Goal: Check status

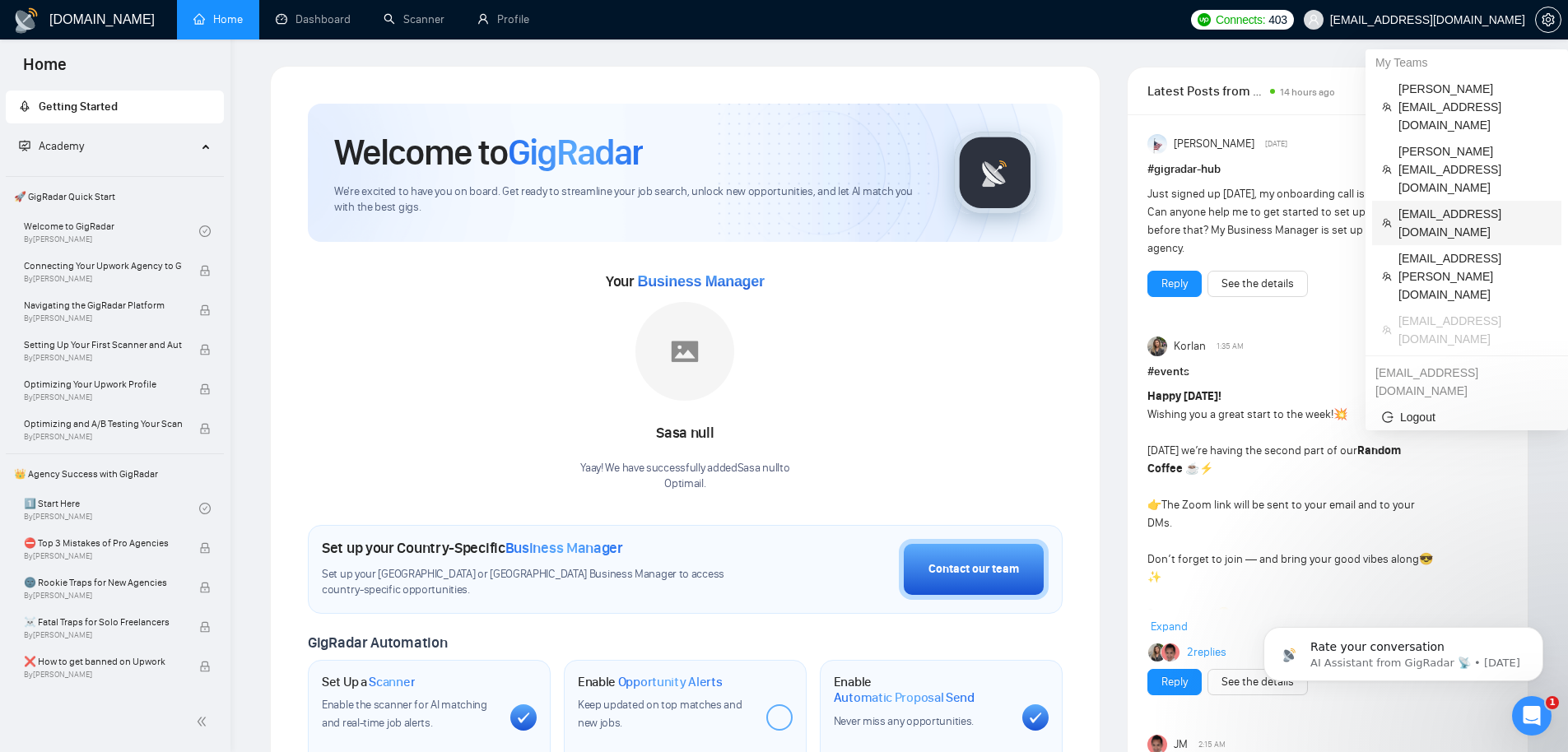
click at [1455, 205] on span "[EMAIL_ADDRESS][DOMAIN_NAME]" at bounding box center [1474, 223] width 153 height 37
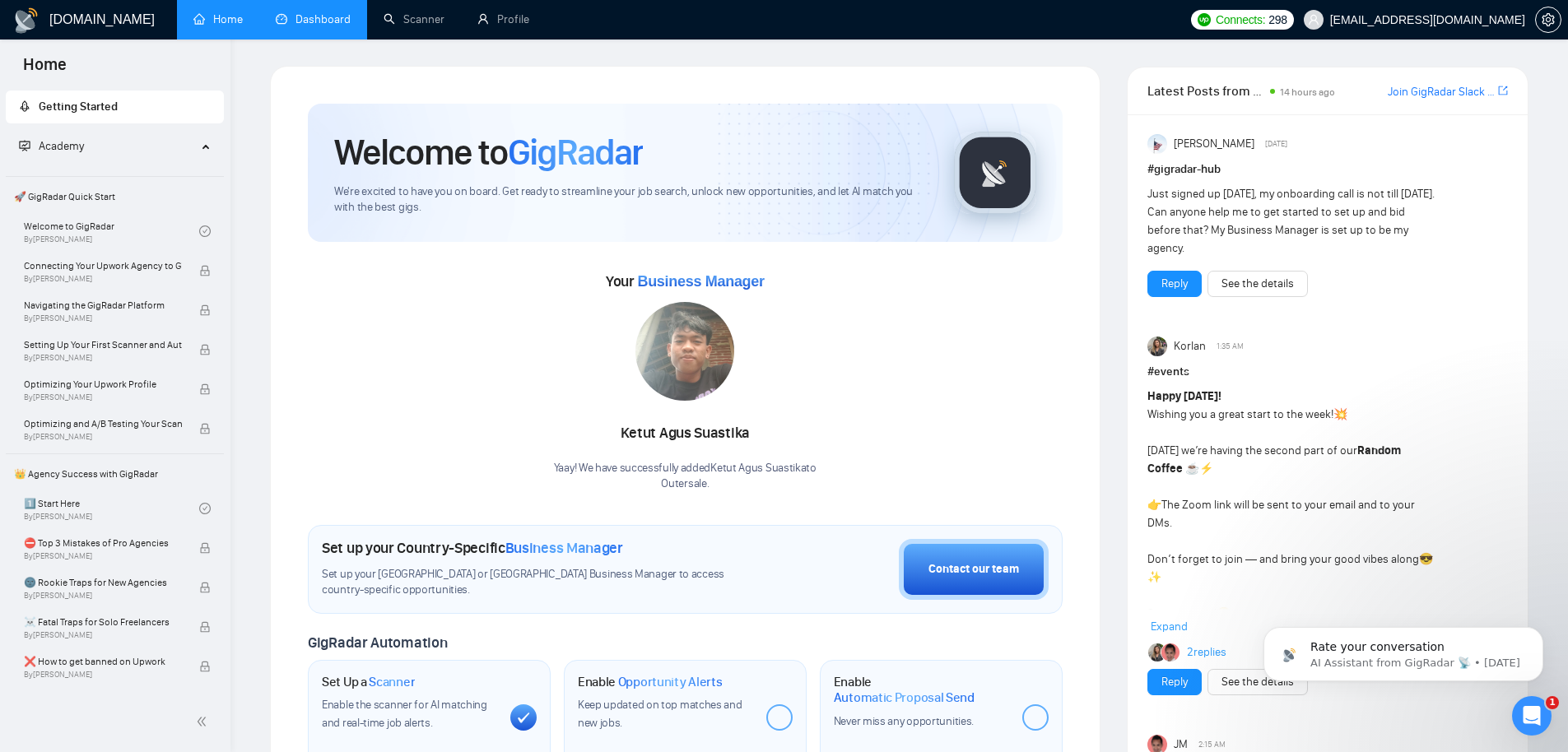
click at [330, 23] on link "Dashboard" at bounding box center [313, 19] width 75 height 14
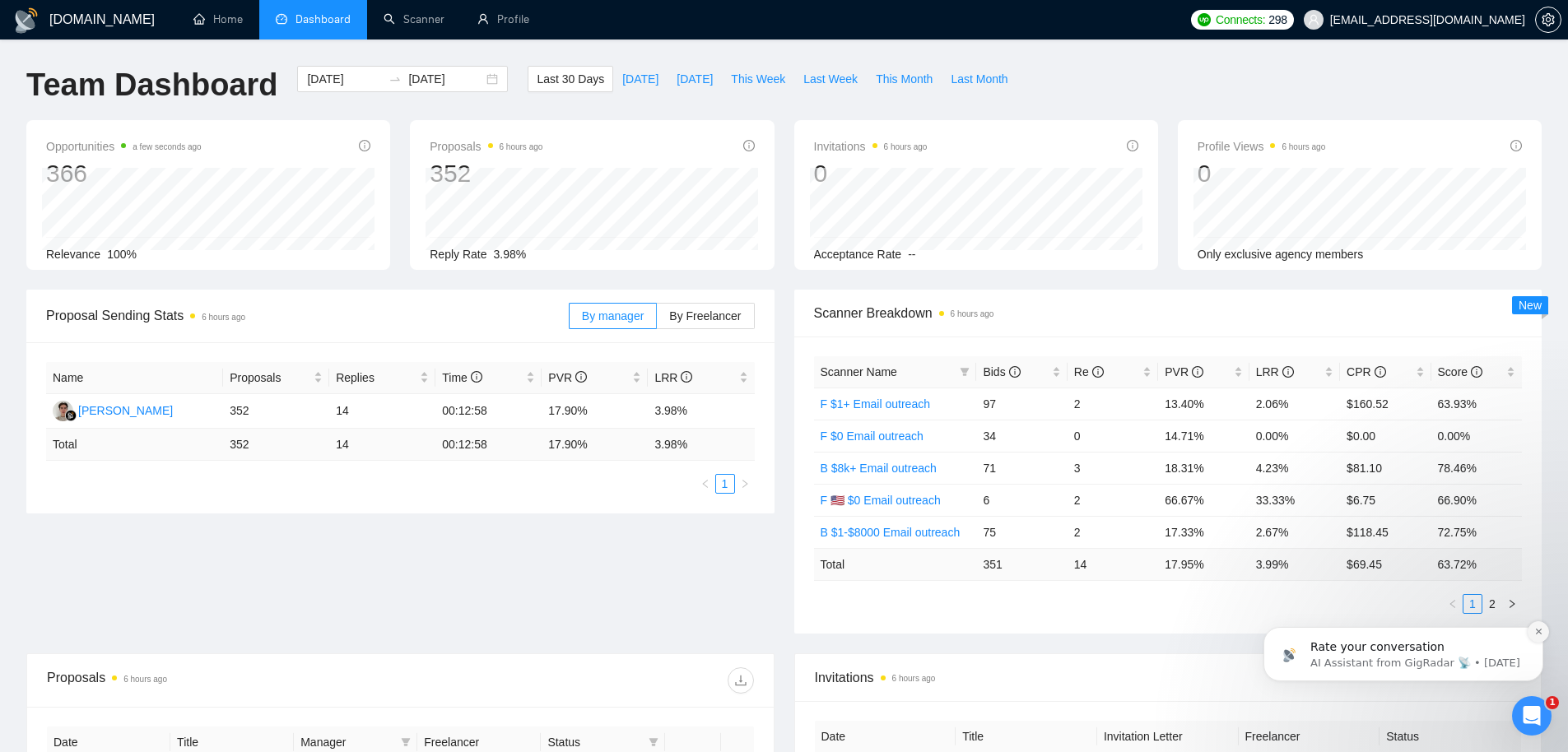
click at [1540, 636] on icon "Dismiss notification" at bounding box center [1538, 631] width 9 height 9
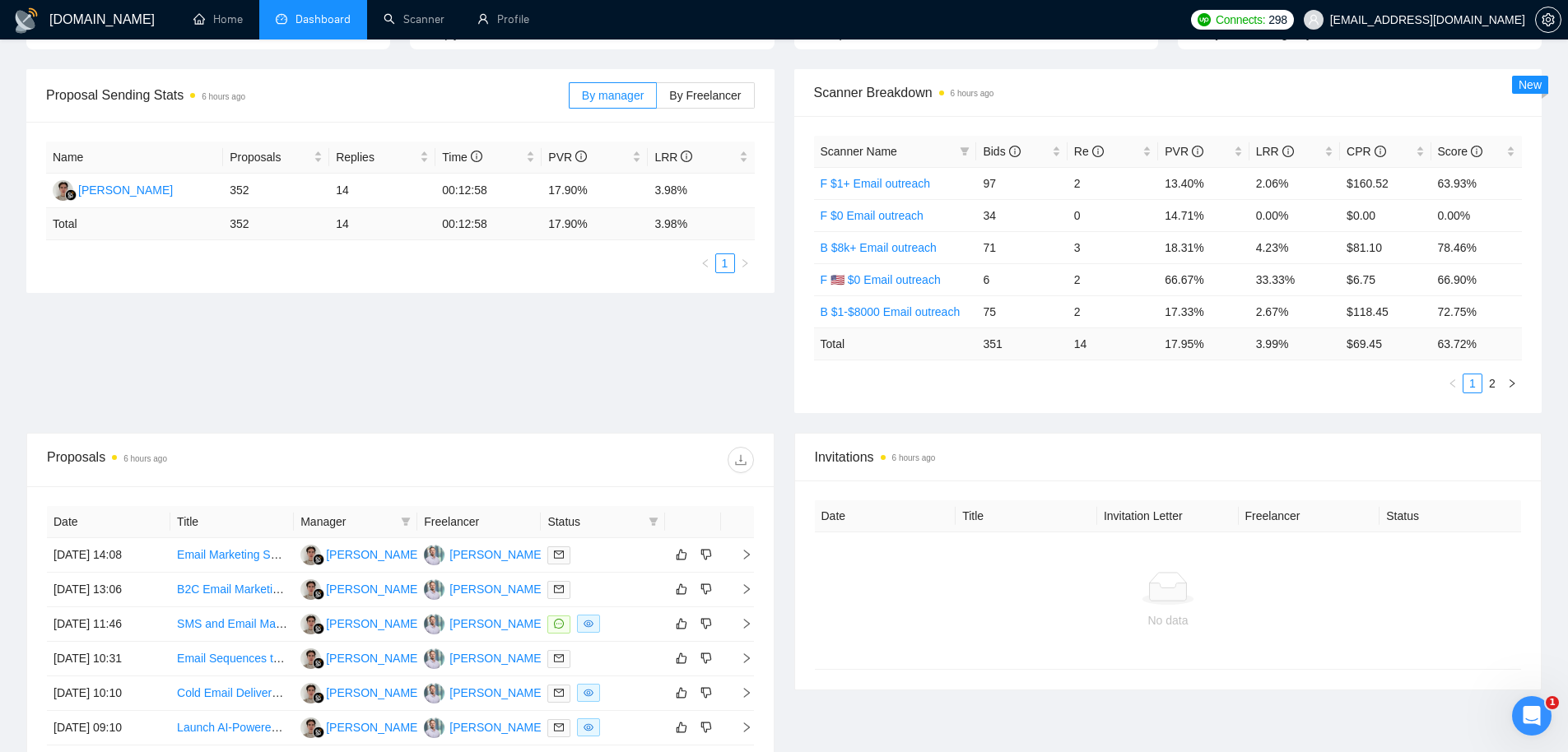
scroll to position [552, 0]
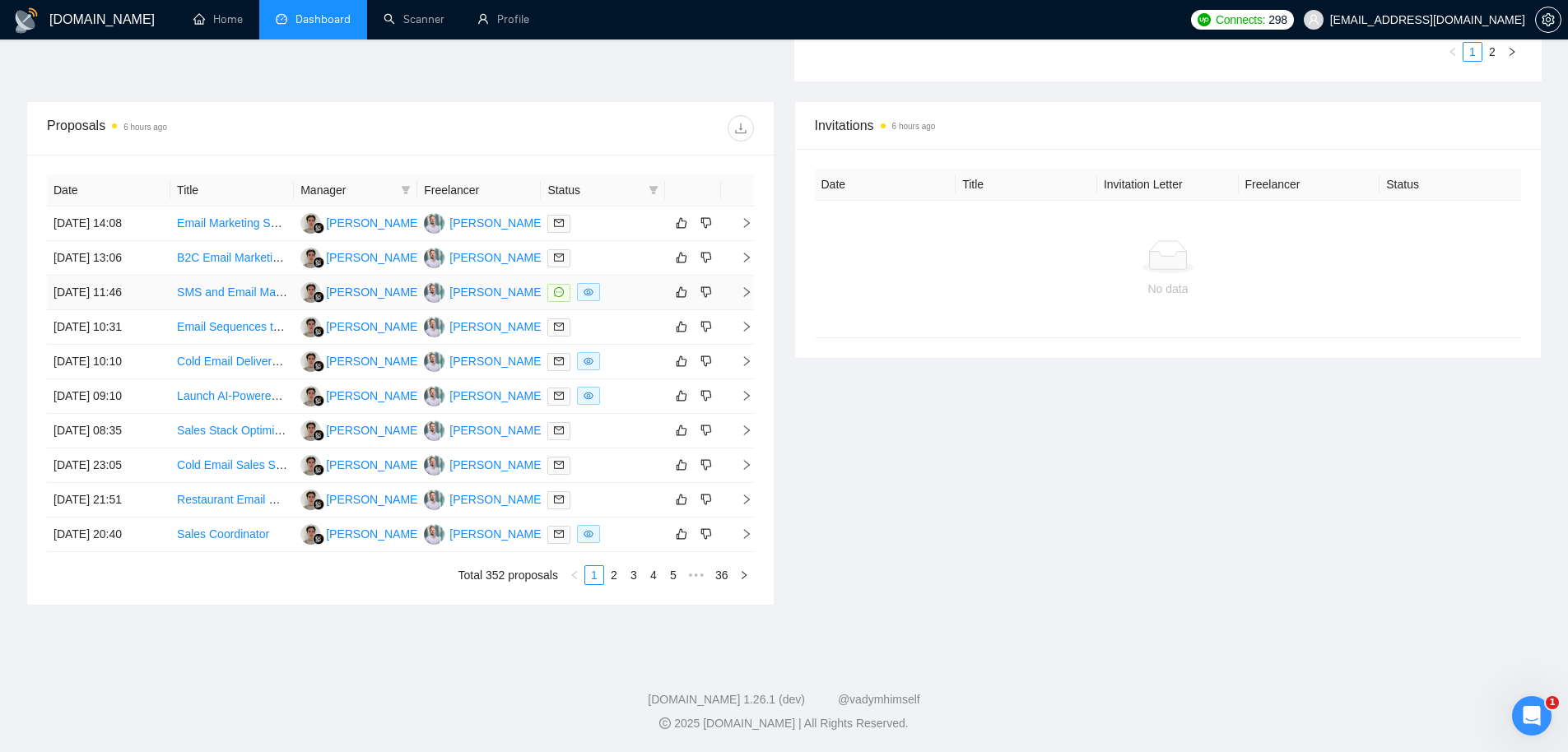
click at [132, 296] on td "16 Sep, 2025 11:46" at bounding box center [109, 293] width 123 height 35
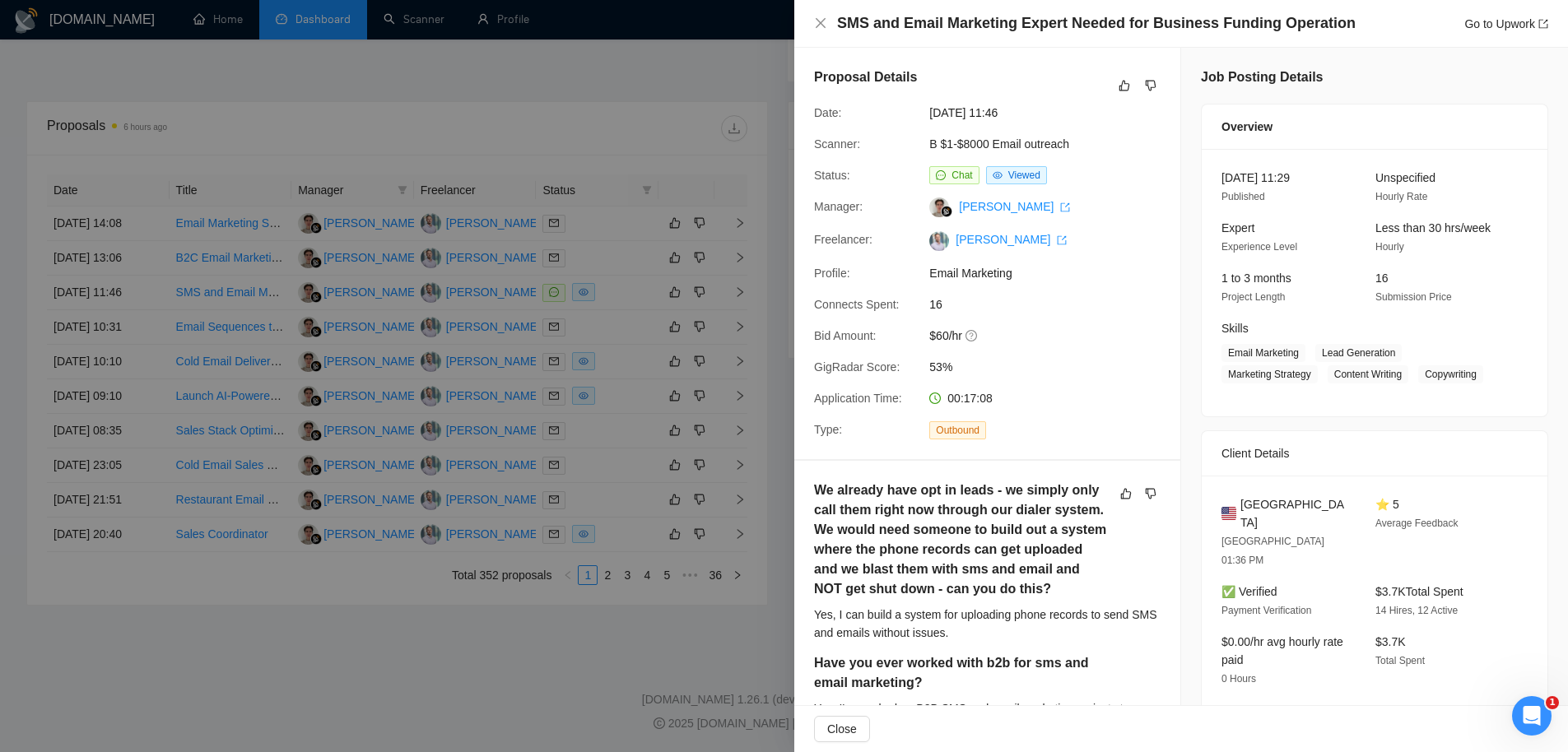
click at [551, 261] on div at bounding box center [784, 376] width 1568 height 752
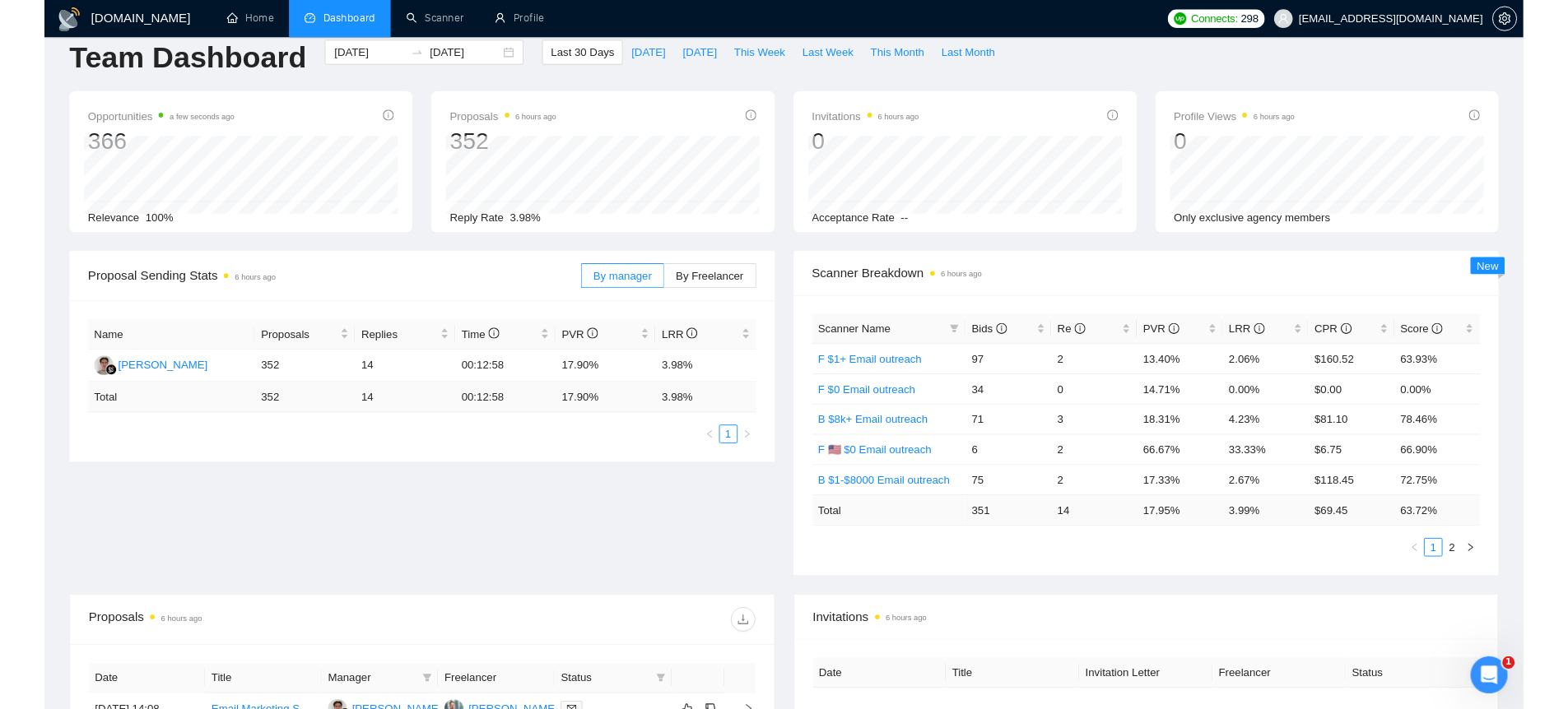
scroll to position [0, 0]
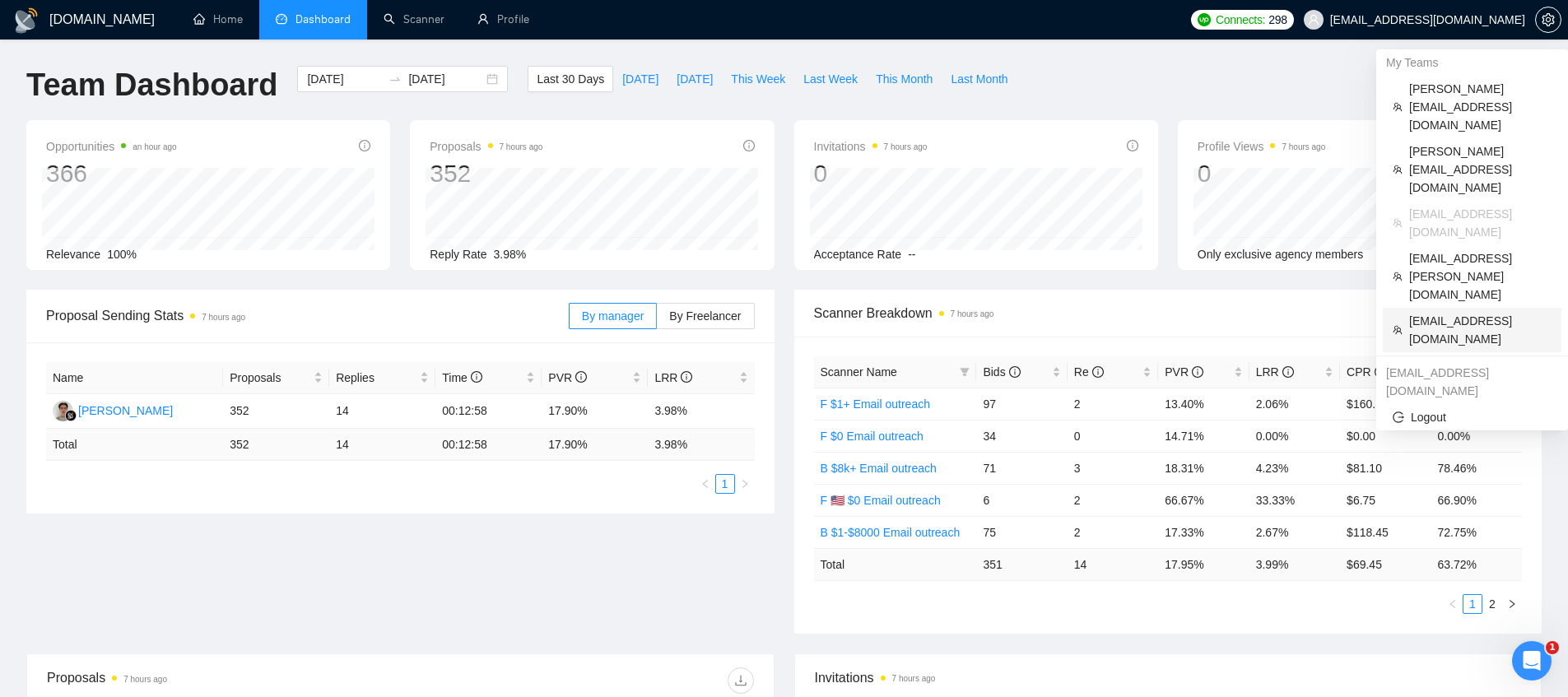
click at [1461, 311] on span "[EMAIL_ADDRESS][DOMAIN_NAME]" at bounding box center [1480, 330] width 142 height 37
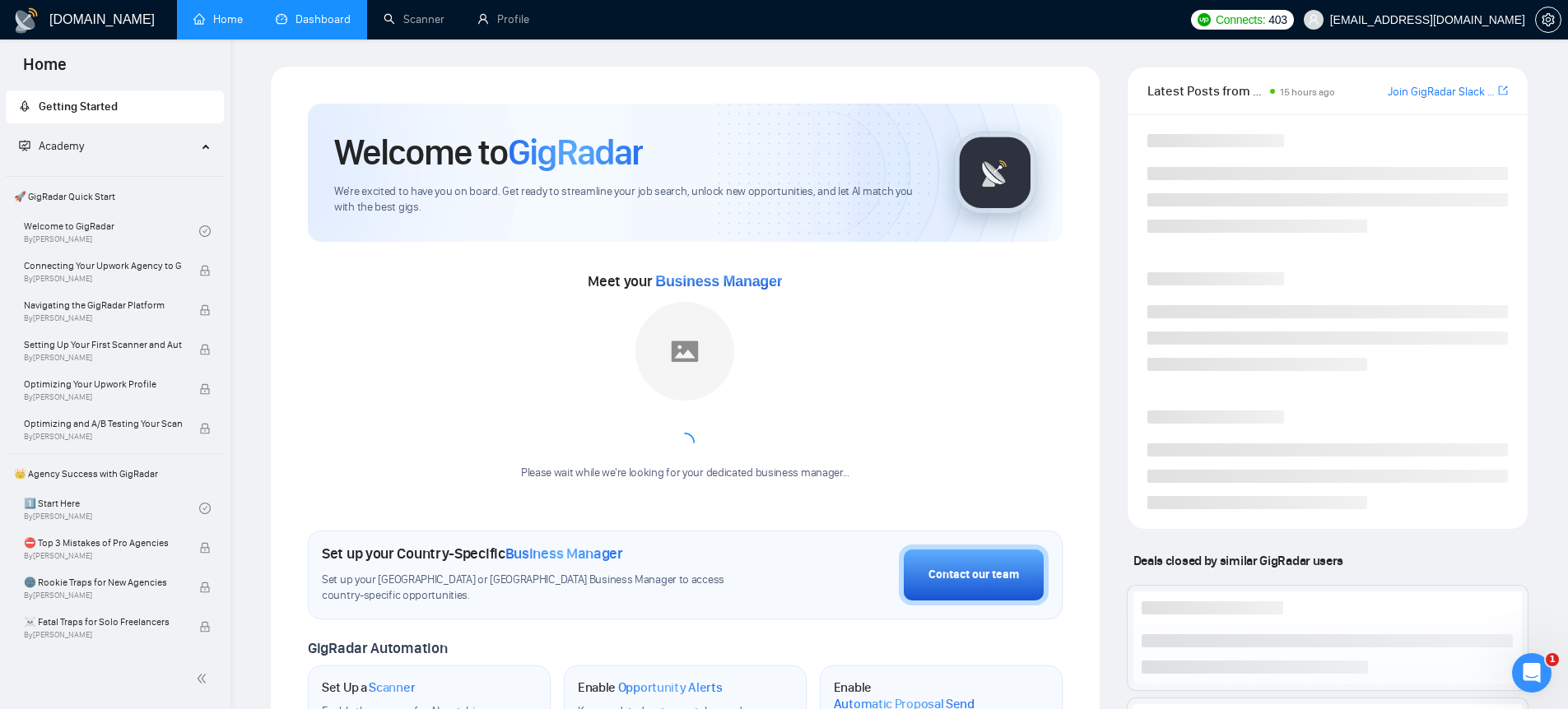
click at [331, 19] on link "Dashboard" at bounding box center [313, 19] width 75 height 14
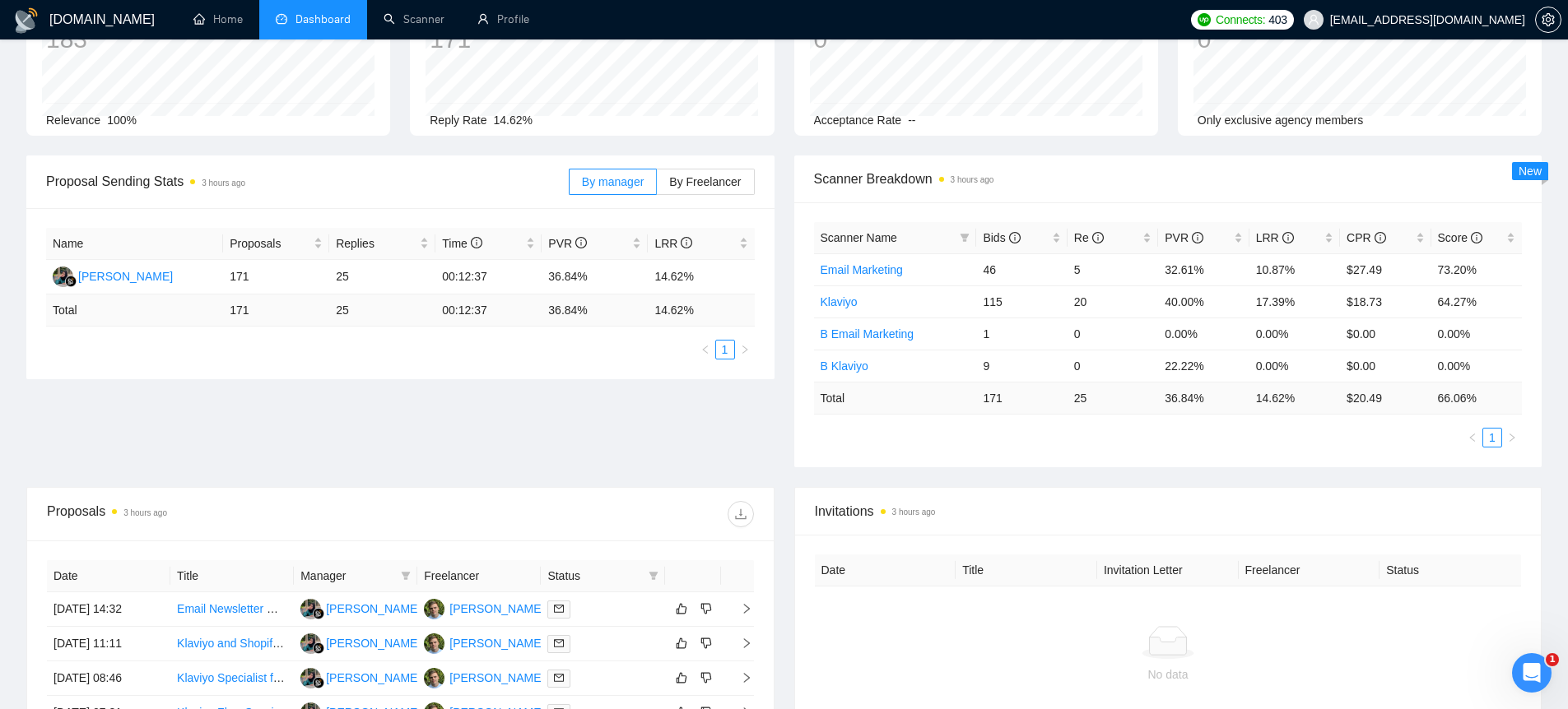
scroll to position [122, 0]
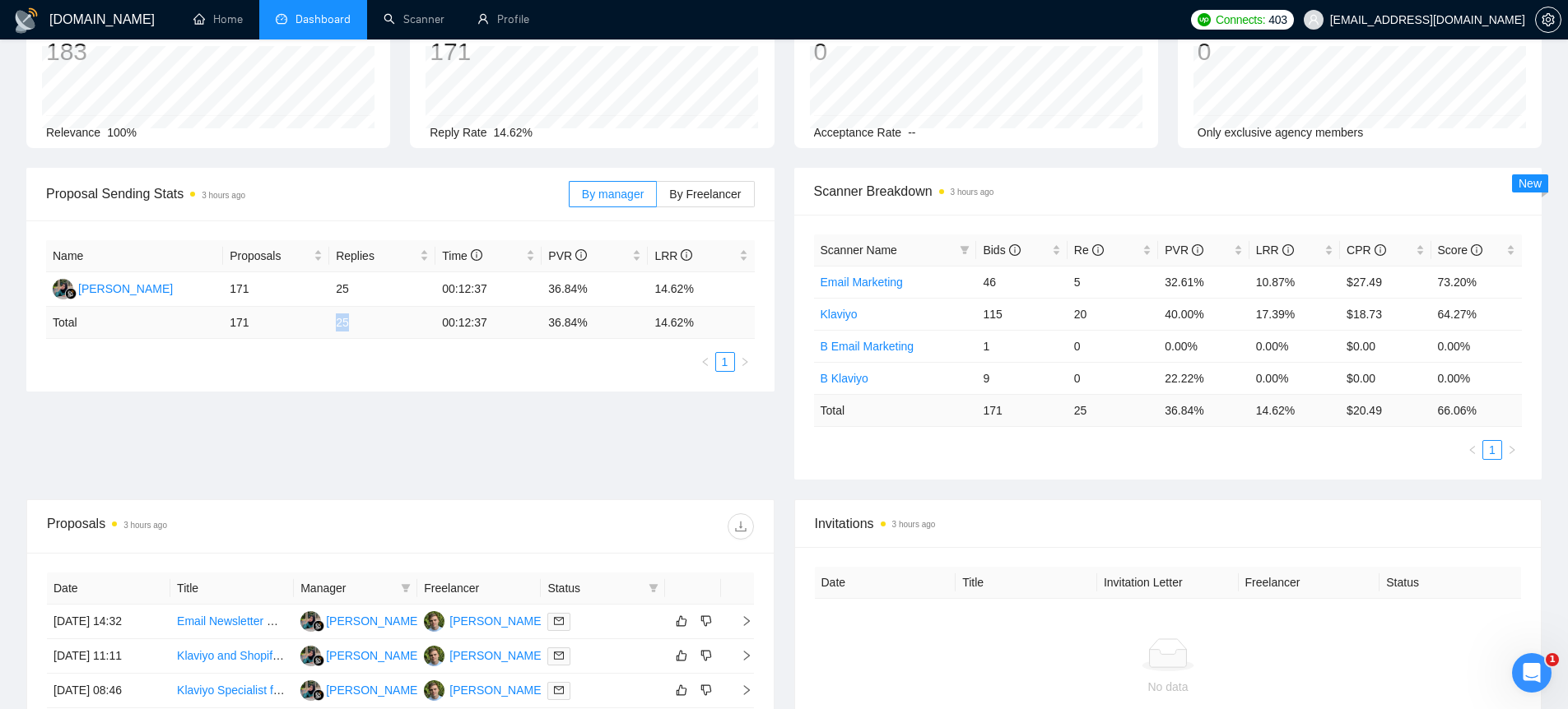
drag, startPoint x: 328, startPoint y: 319, endPoint x: 387, endPoint y: 320, distance: 59.0
click at [387, 320] on tr "Total 171 25 00:12:37 36.84 % 14.62 %" at bounding box center [400, 322] width 709 height 32
drag, startPoint x: 523, startPoint y: 320, endPoint x: 626, endPoint y: 321, distance: 103.0
click at [626, 321] on tr "Total 171 25 00:12:37 36.84 % 14.62 %" at bounding box center [400, 322] width 709 height 32
drag, startPoint x: 644, startPoint y: 323, endPoint x: 723, endPoint y: 323, distance: 79.0
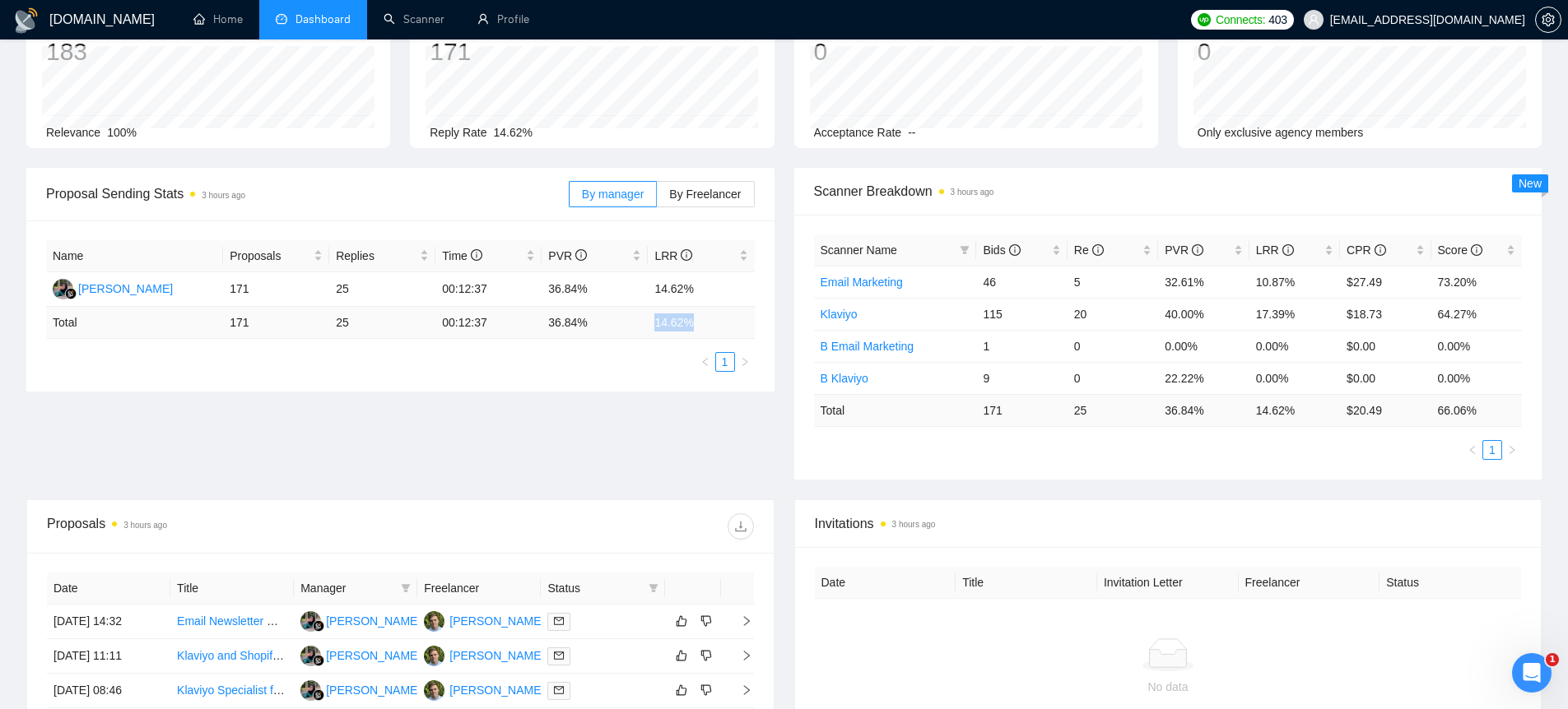
click at [723, 323] on tr "Total 171 25 00:12:37 36.84 % 14.62 %" at bounding box center [400, 322] width 709 height 32
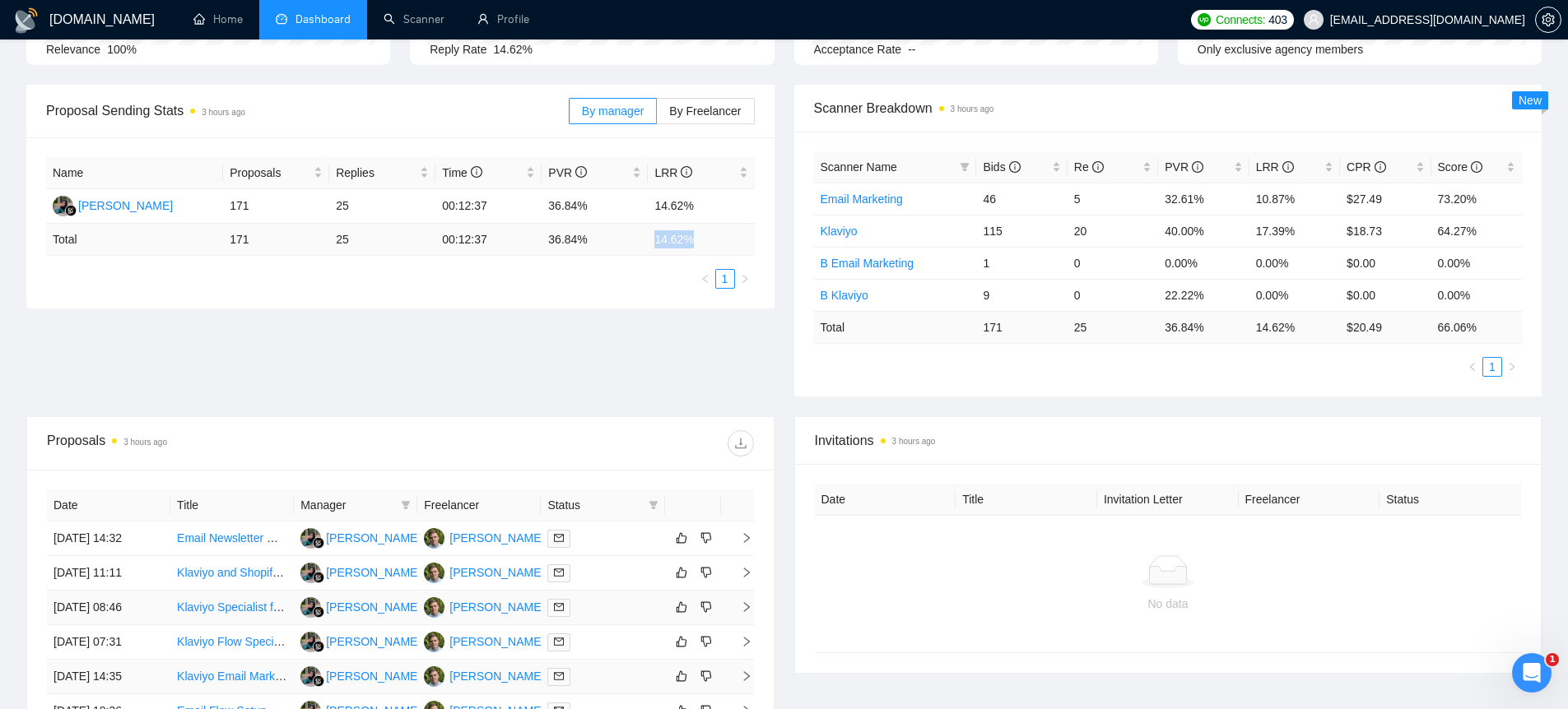
scroll to position [477, 0]
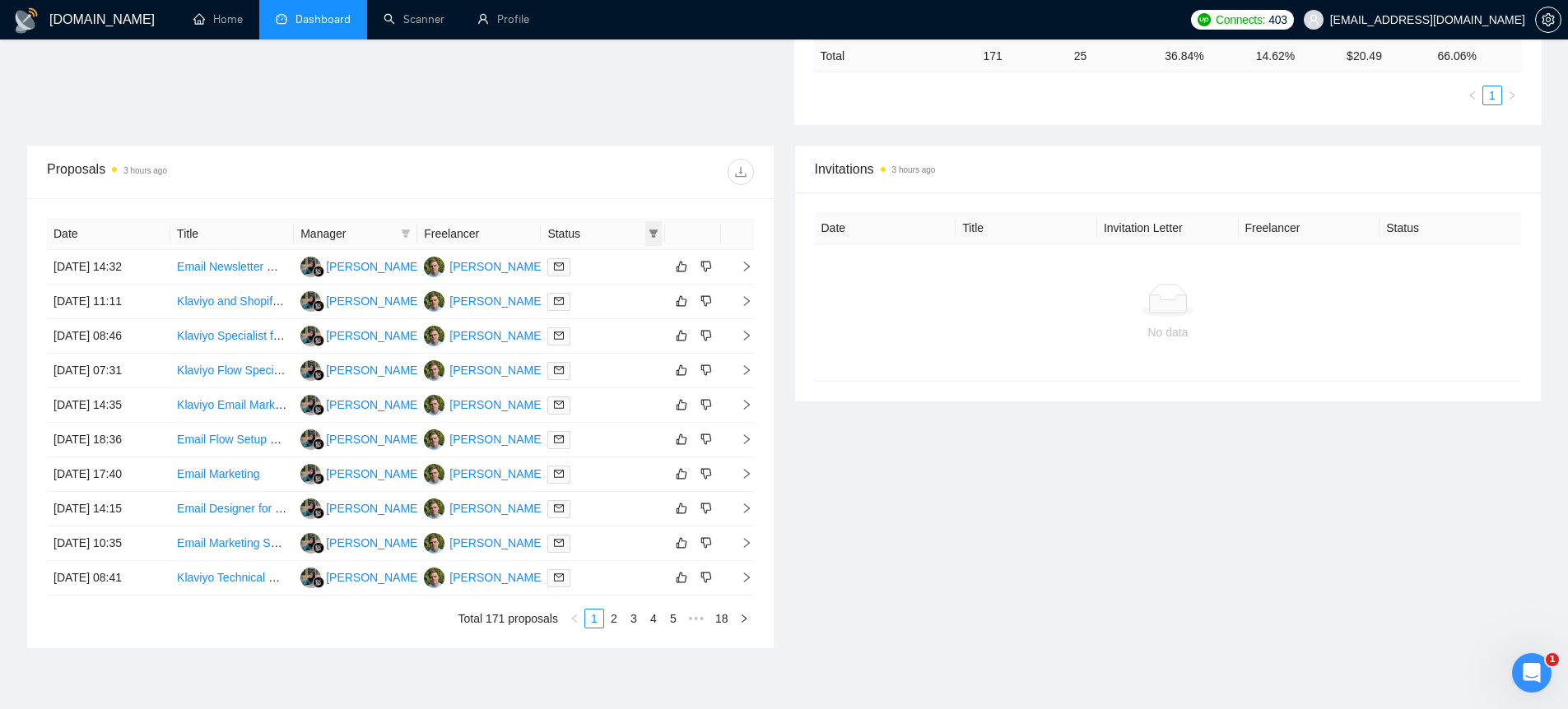
click at [655, 234] on icon "filter" at bounding box center [654, 233] width 10 height 10
click at [604, 269] on span "Chat" at bounding box center [601, 265] width 32 height 13
checkbox input "true"
click at [643, 324] on span "OK" at bounding box center [639, 324] width 16 height 18
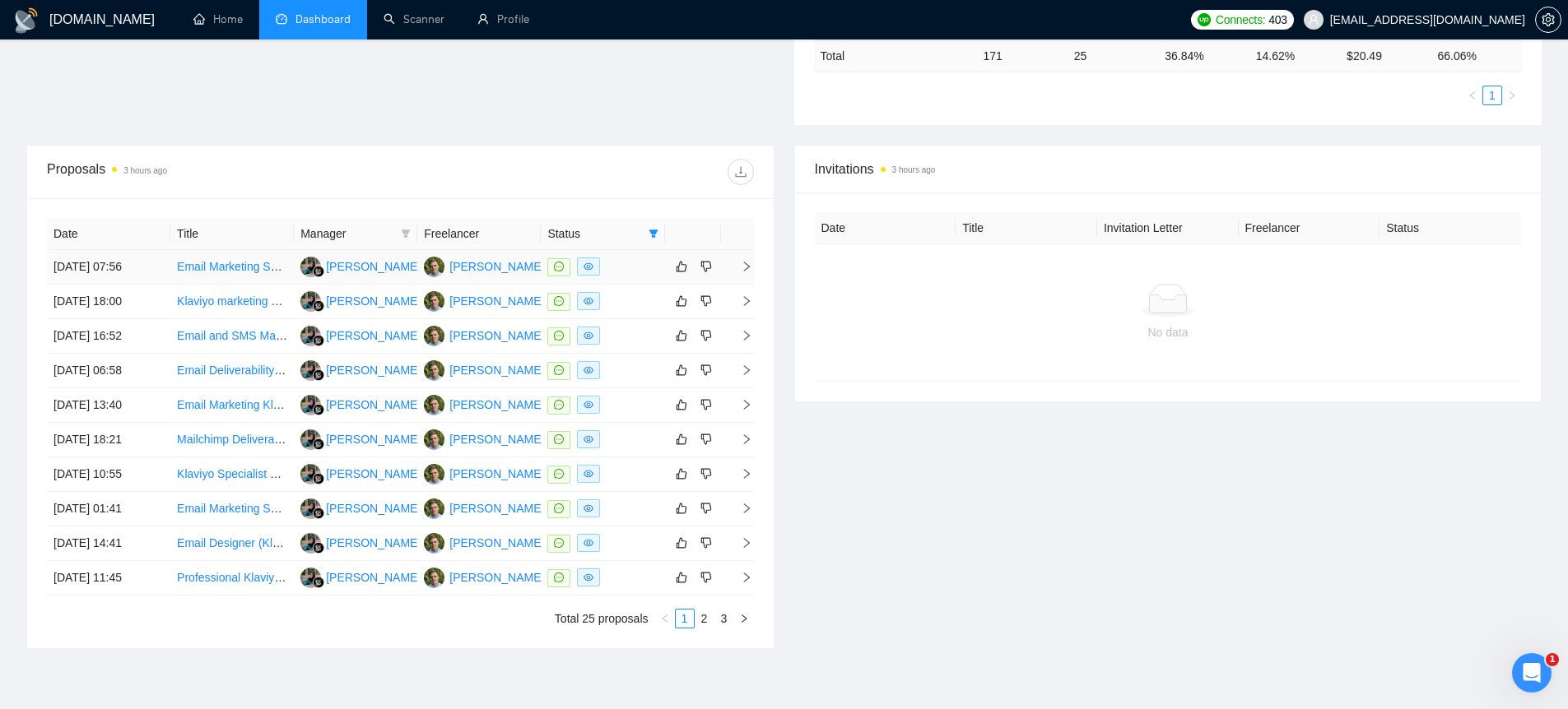
click at [130, 282] on td "19 Sep, 2025 07:56" at bounding box center [109, 267] width 123 height 35
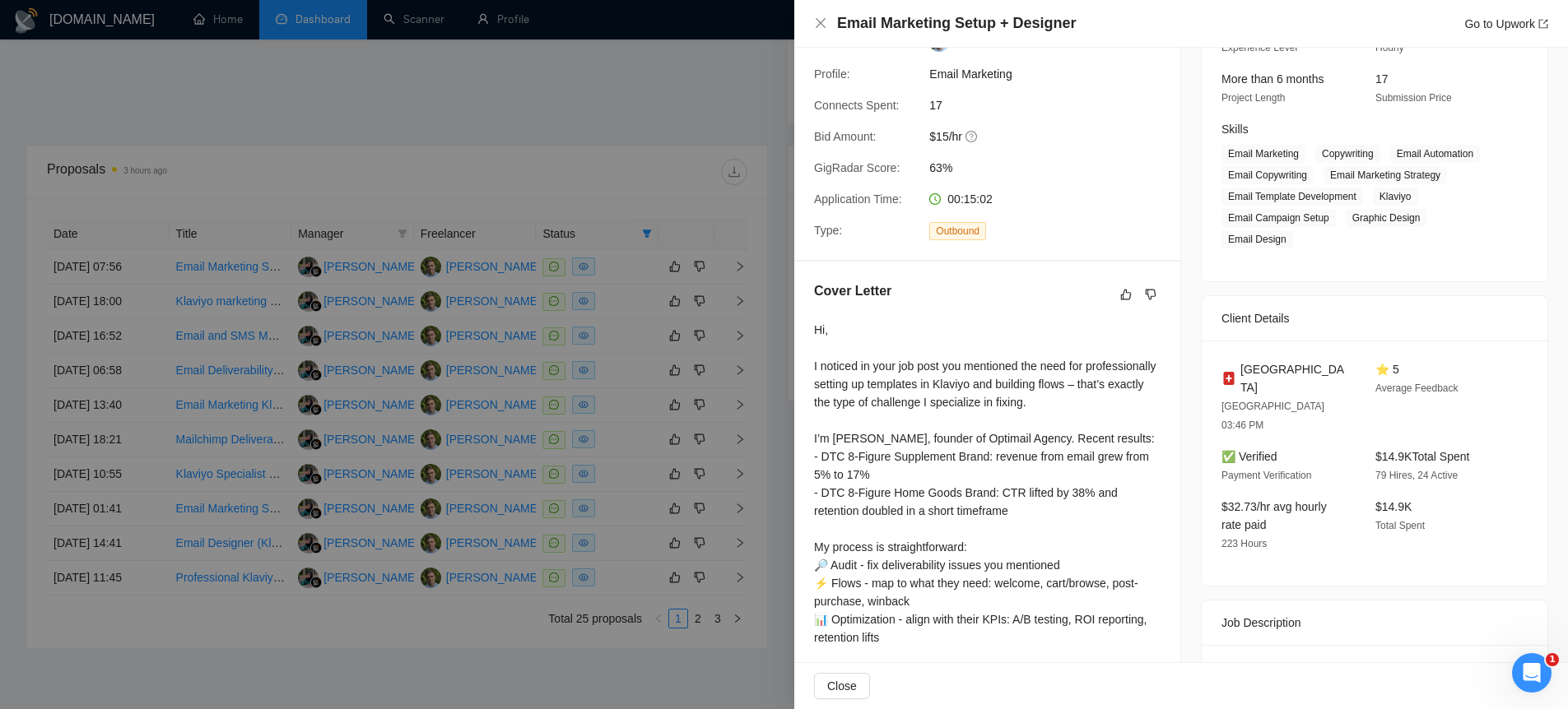
scroll to position [364, 0]
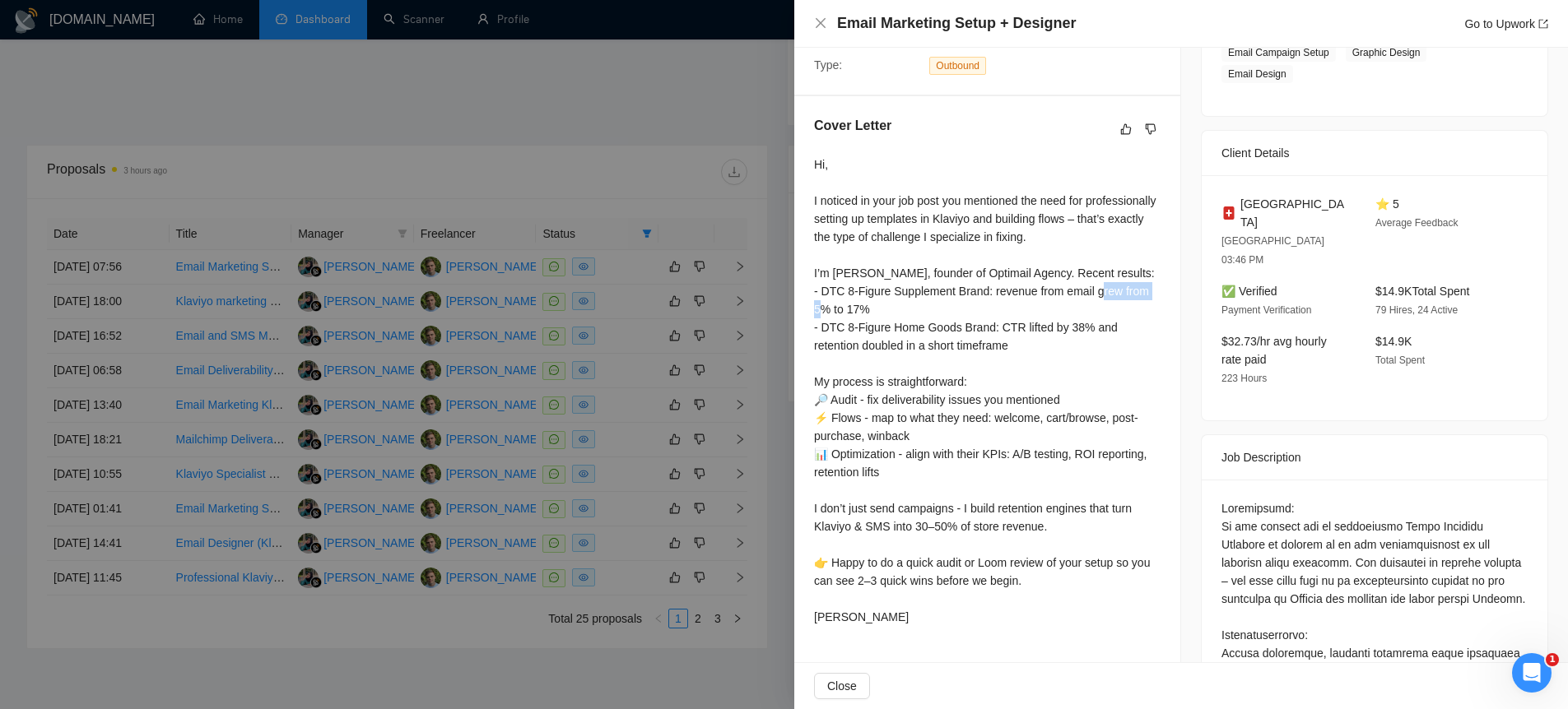
drag, startPoint x: 845, startPoint y: 312, endPoint x: 913, endPoint y: 311, distance: 68.0
click at [913, 311] on div "Hi, I noticed in your job post you mentioned the need for professionally settin…" at bounding box center [987, 391] width 346 height 471
click at [855, 337] on div "Hi, I noticed in your job post you mentioned the need for professionally settin…" at bounding box center [987, 391] width 346 height 471
drag, startPoint x: 1083, startPoint y: 328, endPoint x: 1100, endPoint y: 329, distance: 17.0
click at [1100, 329] on div "Hi, I noticed in your job post you mentioned the need for professionally settin…" at bounding box center [987, 391] width 346 height 471
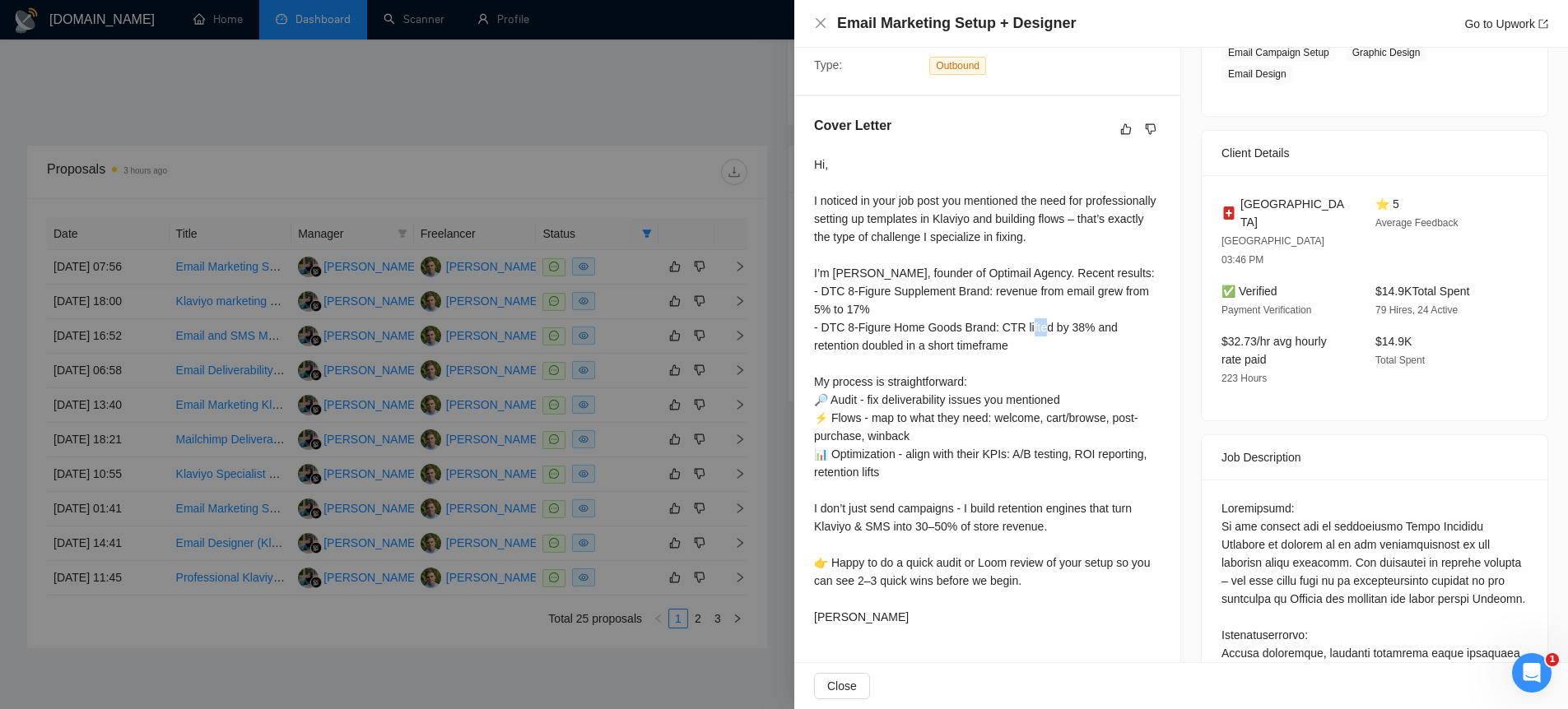
click at [1092, 329] on div "Hi, I noticed in your job post you mentioned the need for professionally settin…" at bounding box center [987, 391] width 346 height 471
click at [1086, 327] on div "Hi, I noticed in your job post you mentioned the need for professionally settin…" at bounding box center [987, 391] width 346 height 471
click at [1087, 327] on div "Hi, I noticed in your job post you mentioned the need for professionally settin…" at bounding box center [987, 391] width 346 height 471
click at [1092, 329] on div "Hi, I noticed in your job post you mentioned the need for professionally settin…" at bounding box center [987, 391] width 346 height 471
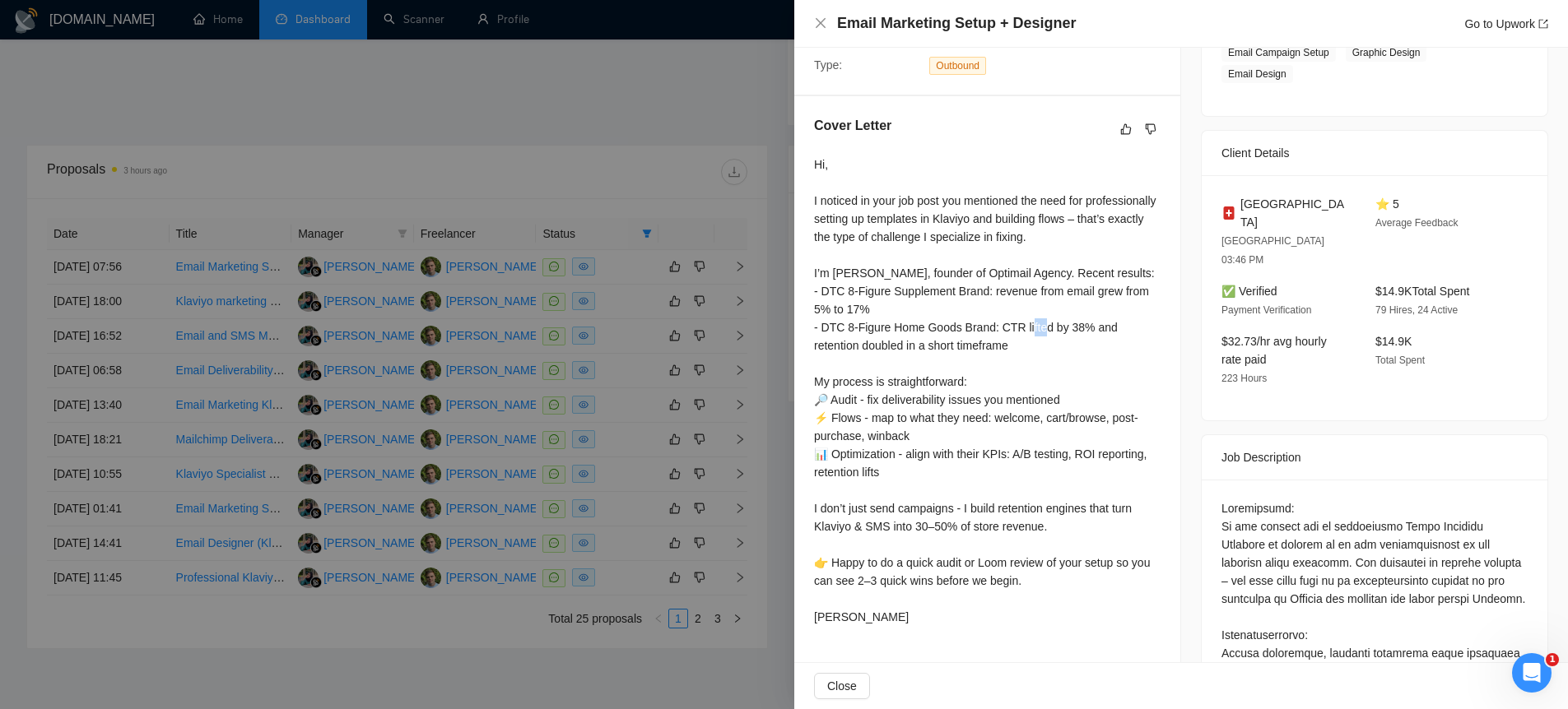
drag, startPoint x: 1081, startPoint y: 329, endPoint x: 1100, endPoint y: 329, distance: 19.0
click at [1100, 329] on div "Hi, I noticed in your job post you mentioned the need for professionally settin…" at bounding box center [987, 391] width 346 height 471
click at [1100, 330] on div "Hi, I noticed in your job post you mentioned the need for professionally settin…" at bounding box center [987, 391] width 346 height 471
drag, startPoint x: 1078, startPoint y: 329, endPoint x: 1100, endPoint y: 329, distance: 22.0
click at [1100, 329] on div "Hi, I noticed in your job post you mentioned the need for professionally settin…" at bounding box center [987, 391] width 346 height 471
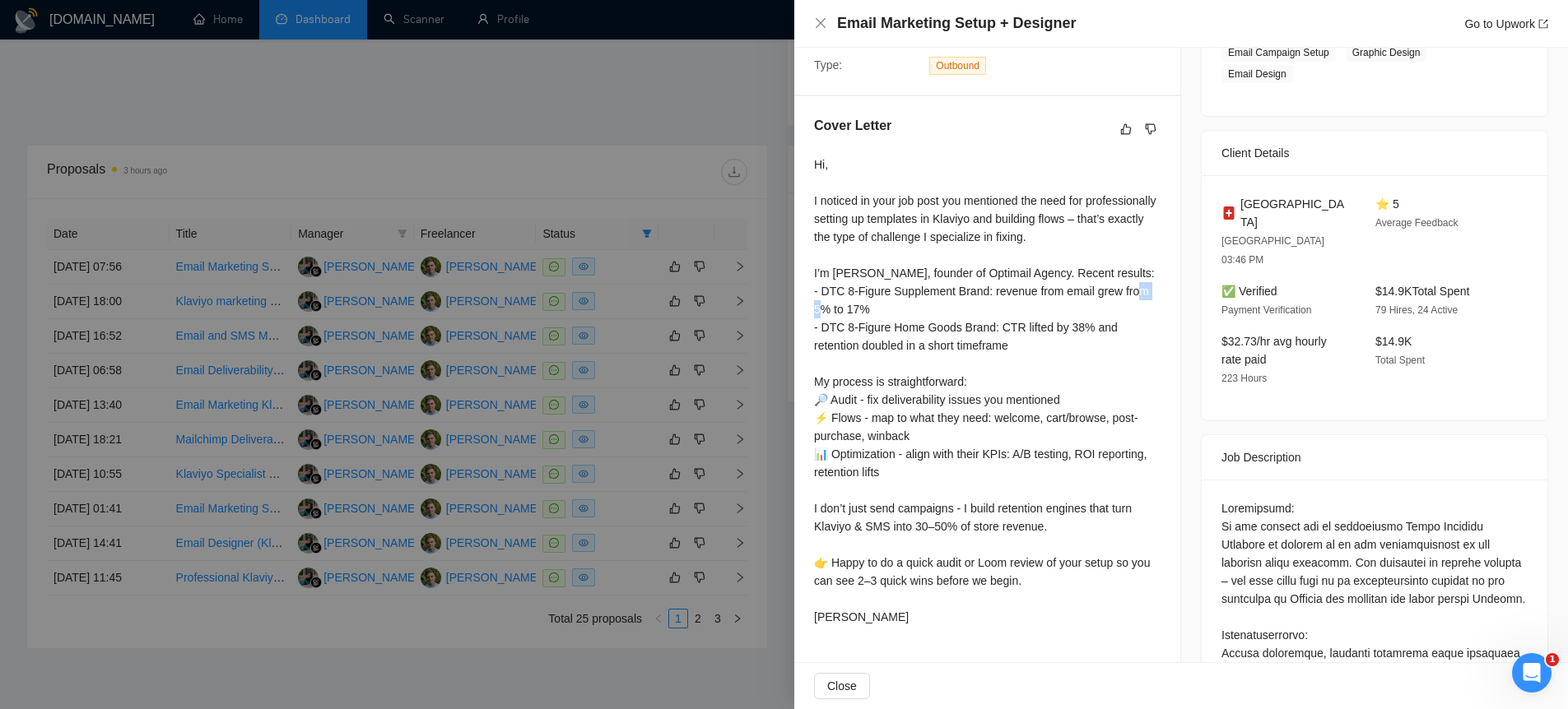
drag, startPoint x: 899, startPoint y: 308, endPoint x: 911, endPoint y: 308, distance: 12.0
click at [911, 308] on div "Hi, I noticed in your job post you mentioned the need for professionally settin…" at bounding box center [987, 391] width 346 height 471
click at [1104, 314] on div "Hi, I noticed in your job post you mentioned the need for professionally settin…" at bounding box center [987, 391] width 346 height 471
drag, startPoint x: 1081, startPoint y: 329, endPoint x: 1099, endPoint y: 327, distance: 18.1
click at [1099, 327] on div "Hi, I noticed in your job post you mentioned the need for professionally settin…" at bounding box center [987, 391] width 346 height 471
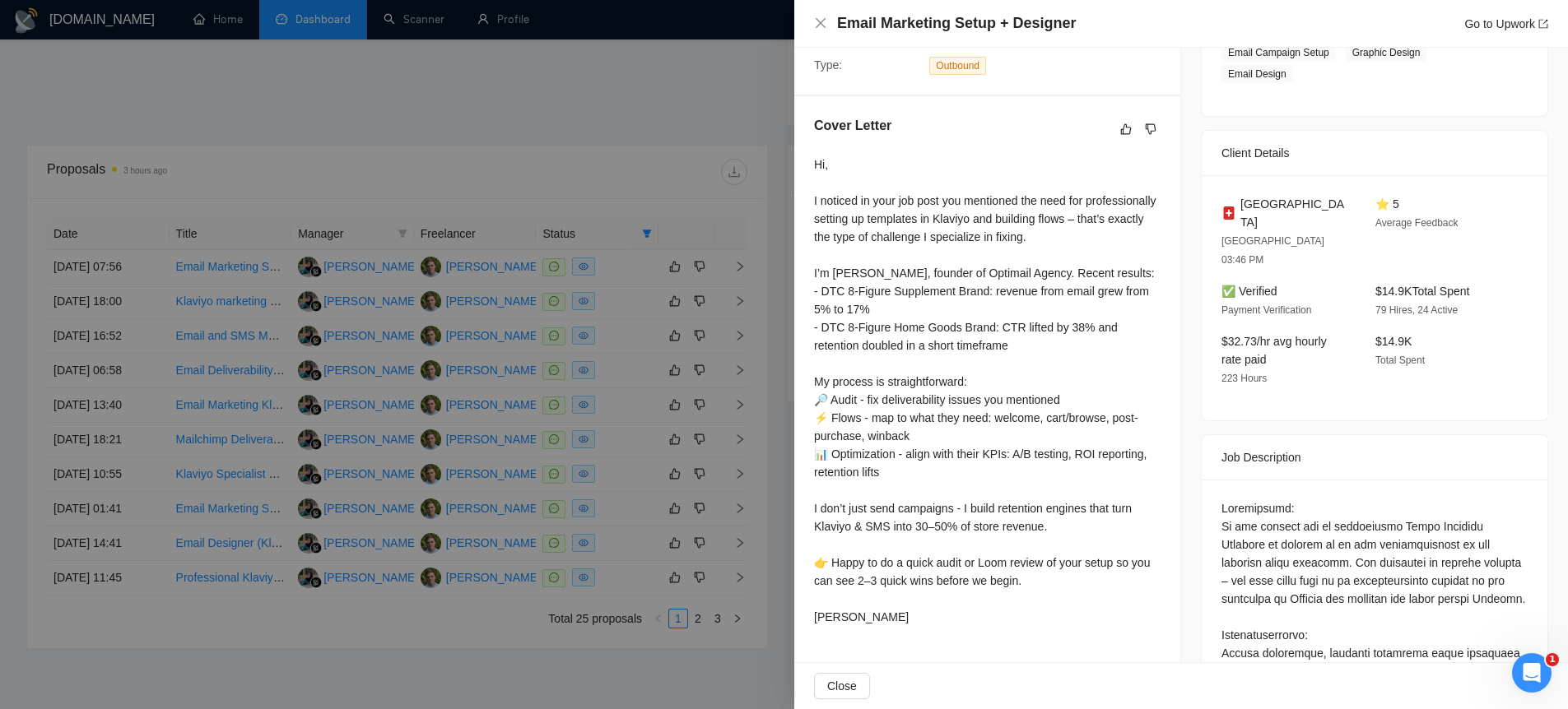
click at [960, 452] on div "Hi, I noticed in your job post you mentioned the need for professionally settin…" at bounding box center [987, 391] width 346 height 471
click at [701, 444] on div at bounding box center [784, 354] width 1568 height 709
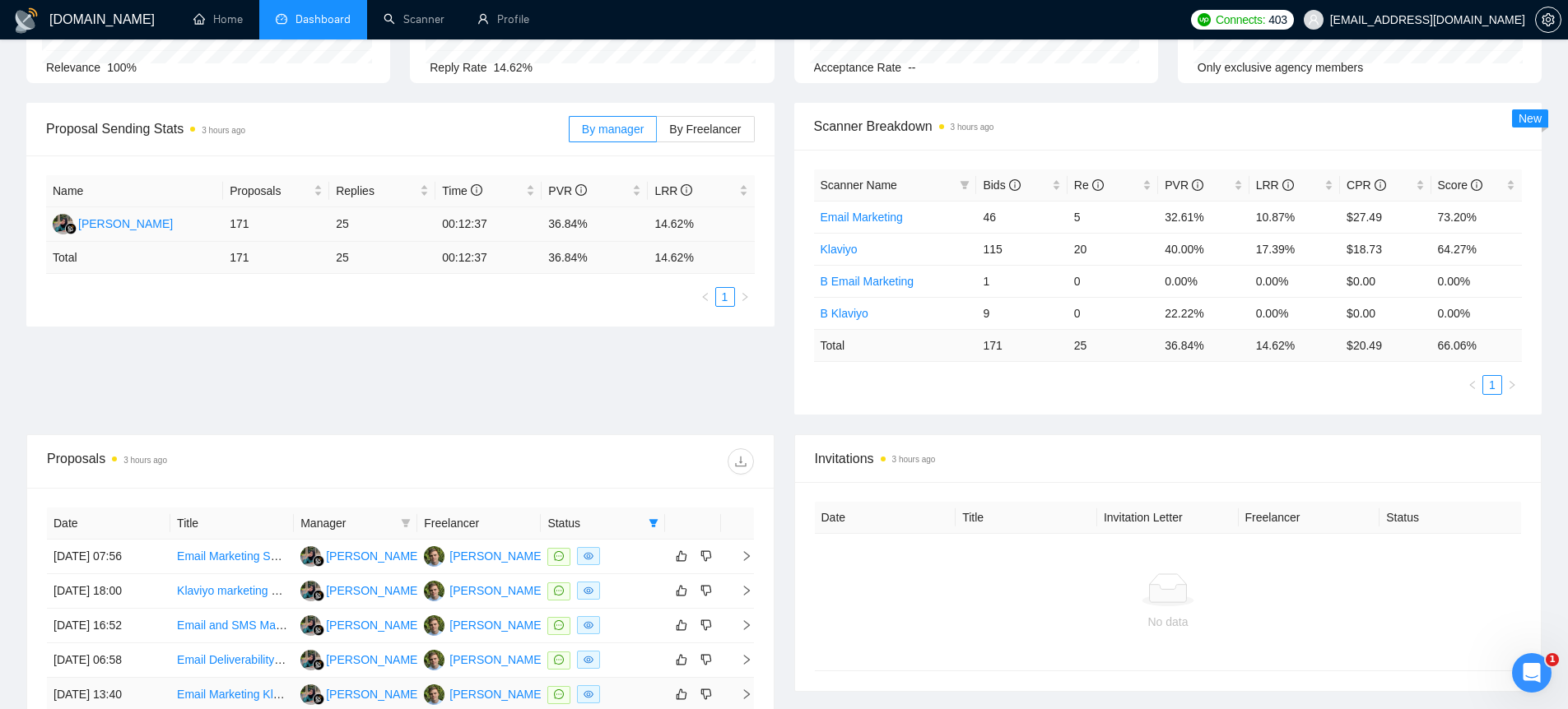
scroll to position [25, 0]
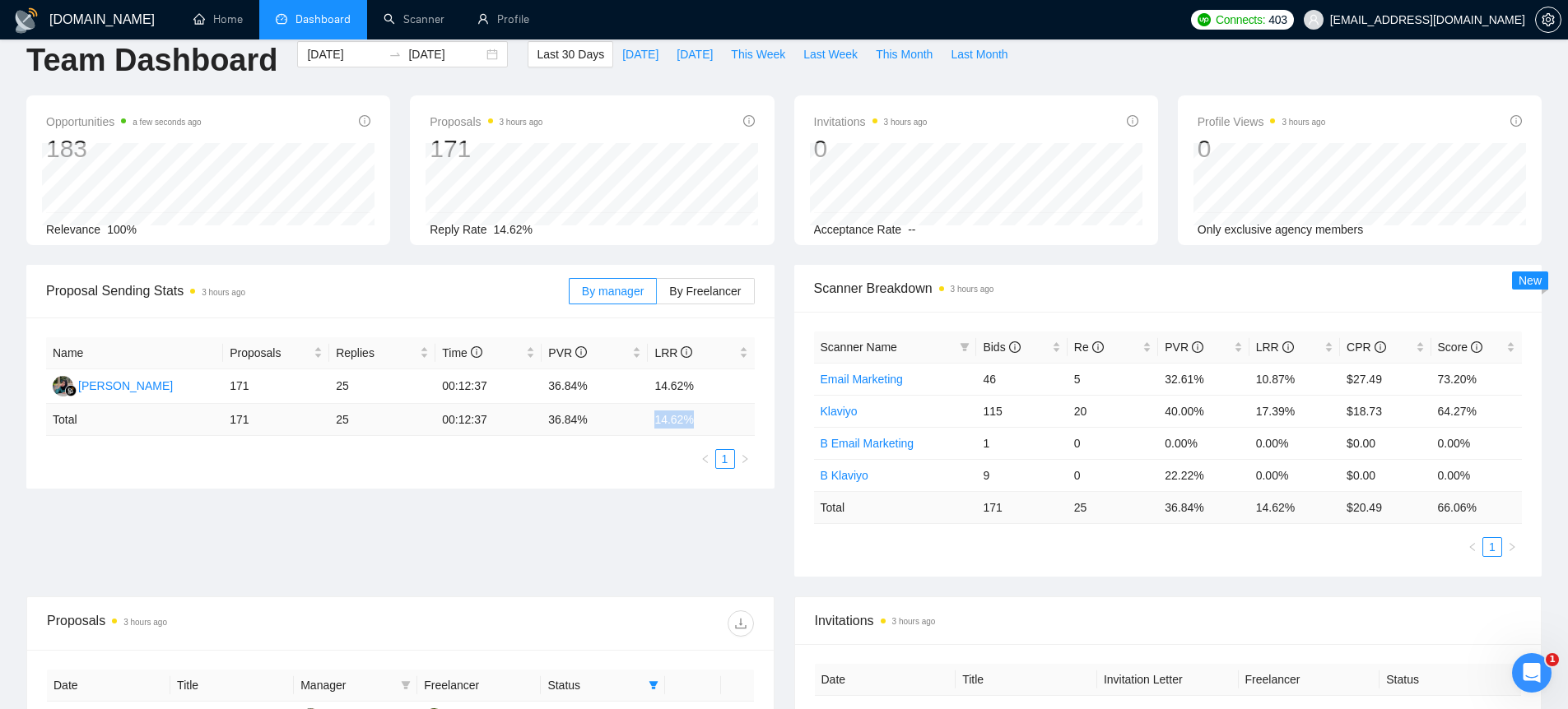
drag, startPoint x: 655, startPoint y: 415, endPoint x: 707, endPoint y: 415, distance: 52.0
click at [707, 415] on td "14.62 %" at bounding box center [701, 419] width 106 height 32
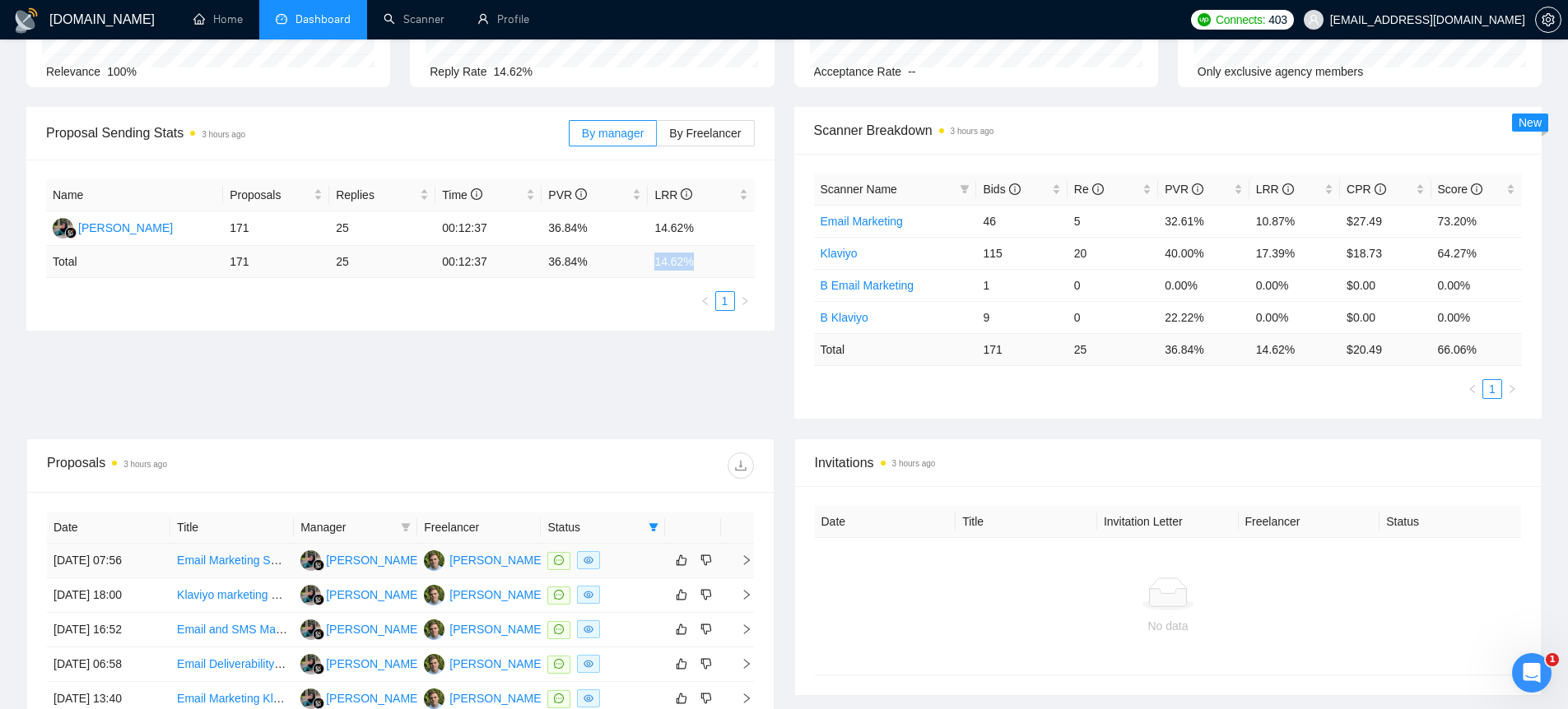
scroll to position [189, 0]
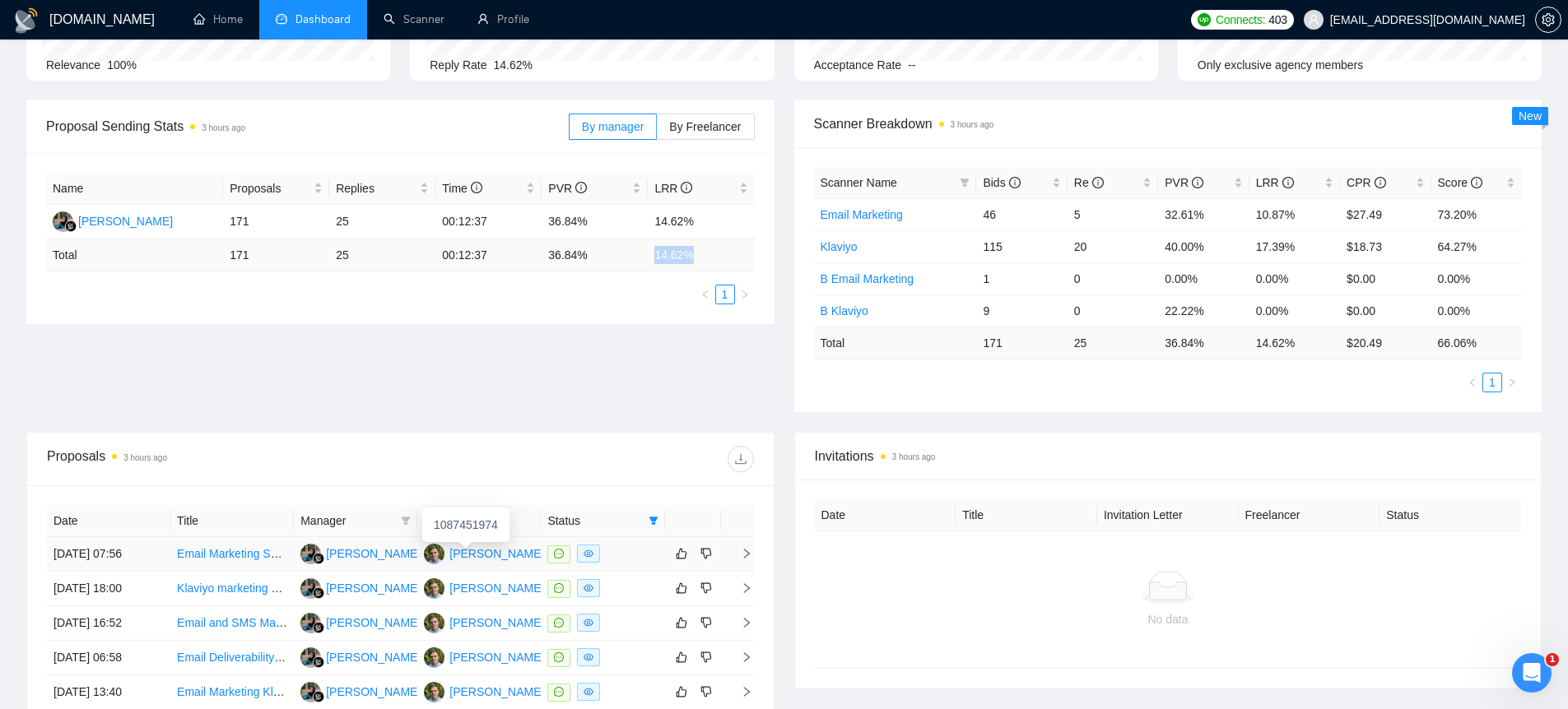
click at [476, 556] on div "Filip Pintaric" at bounding box center [496, 553] width 94 height 18
